Goal: Navigation & Orientation: Find specific page/section

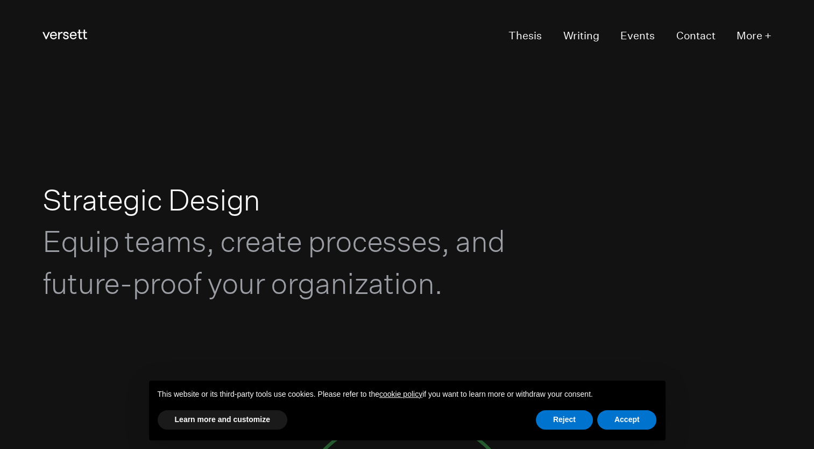
click at [777, 35] on div "Versett Primary Navigation Thesis Writing Events Contact More +" at bounding box center [407, 36] width 814 height 73
click at [633, 420] on button "Accept" at bounding box center [627, 419] width 60 height 19
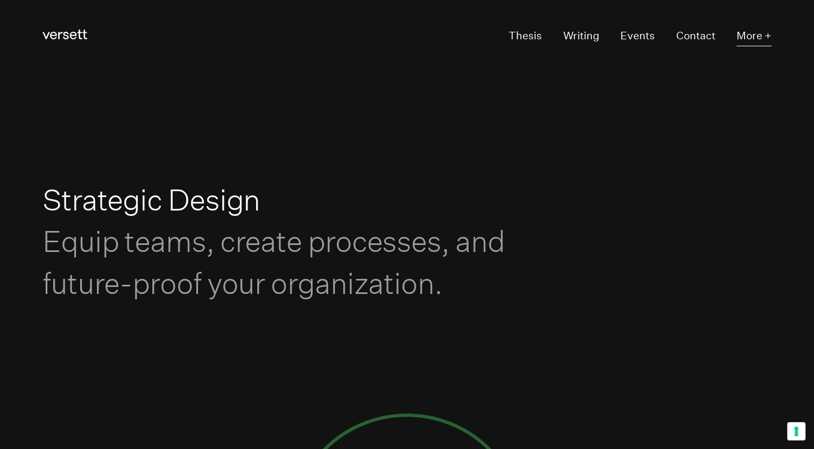
click at [747, 40] on button "More +" at bounding box center [754, 36] width 35 height 20
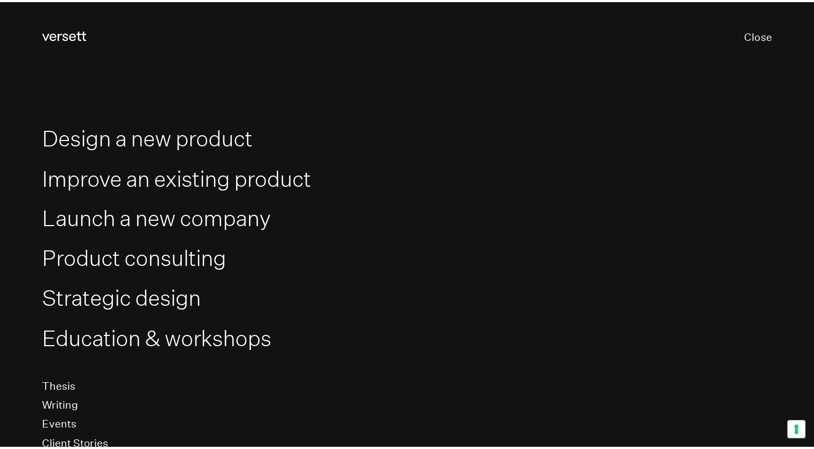
scroll to position [125, 0]
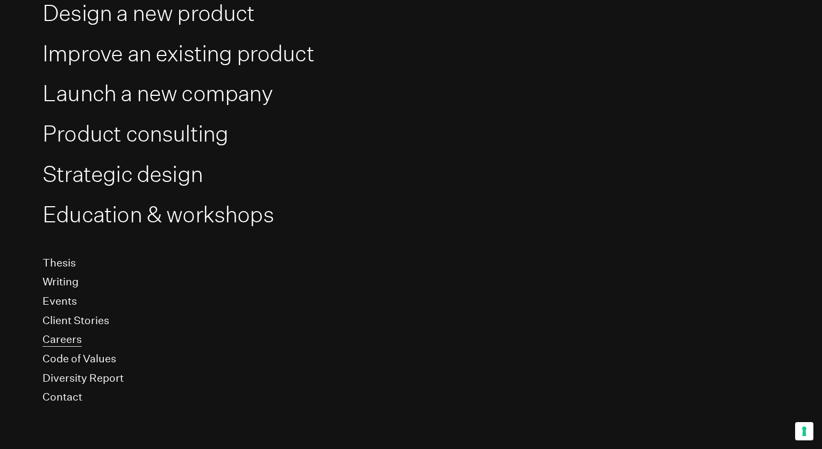
click at [55, 344] on link "Careers" at bounding box center [62, 340] width 39 height 14
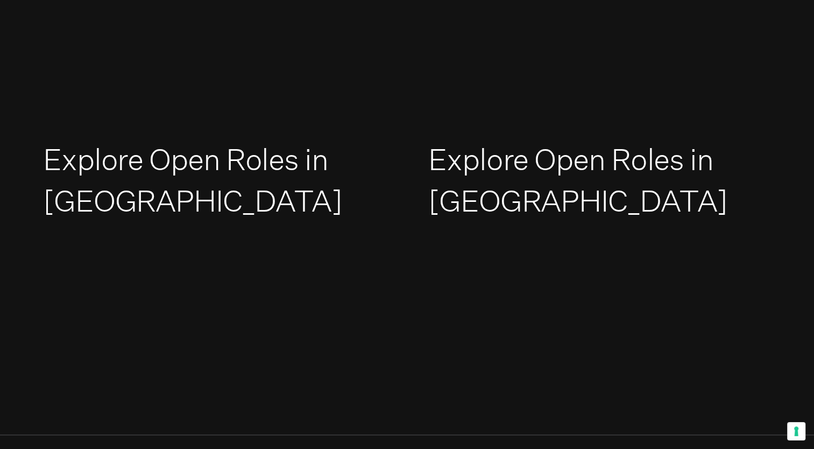
scroll to position [1586, 0]
click at [168, 183] on link "Explore Open Roles in [GEOGRAPHIC_DATA]" at bounding box center [192, 179] width 299 height 78
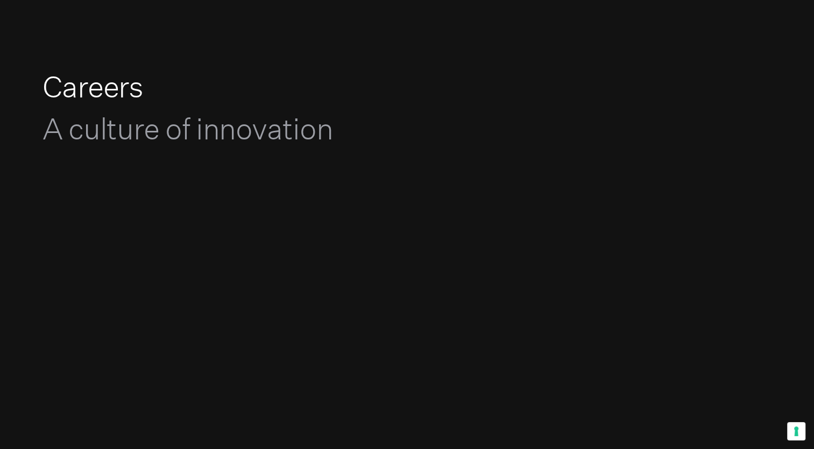
scroll to position [0, 0]
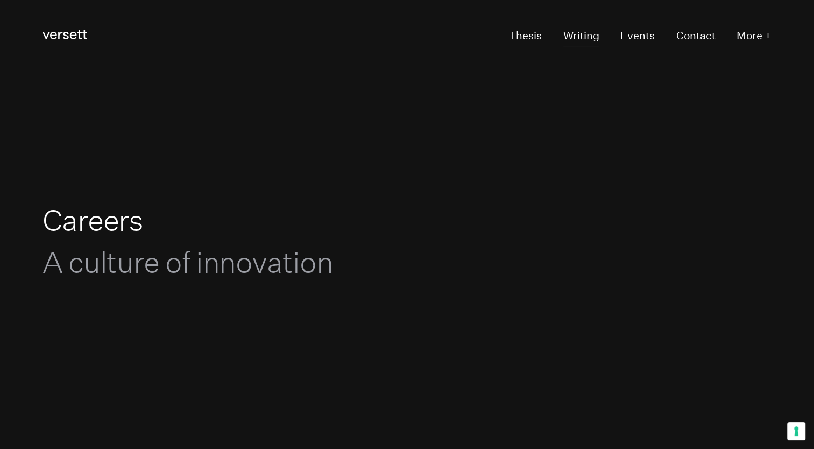
click at [585, 33] on link "Writing" at bounding box center [582, 36] width 36 height 20
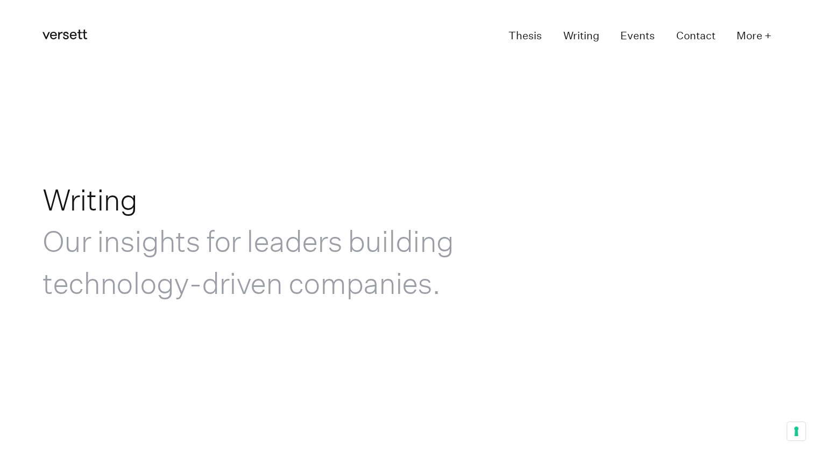
click at [514, 35] on link "Thesis" at bounding box center [525, 36] width 33 height 20
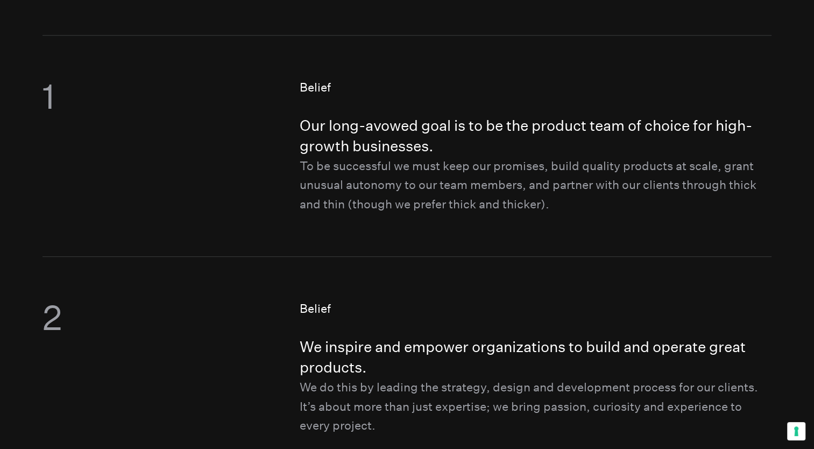
scroll to position [488, 0]
